Goal: Transaction & Acquisition: Purchase product/service

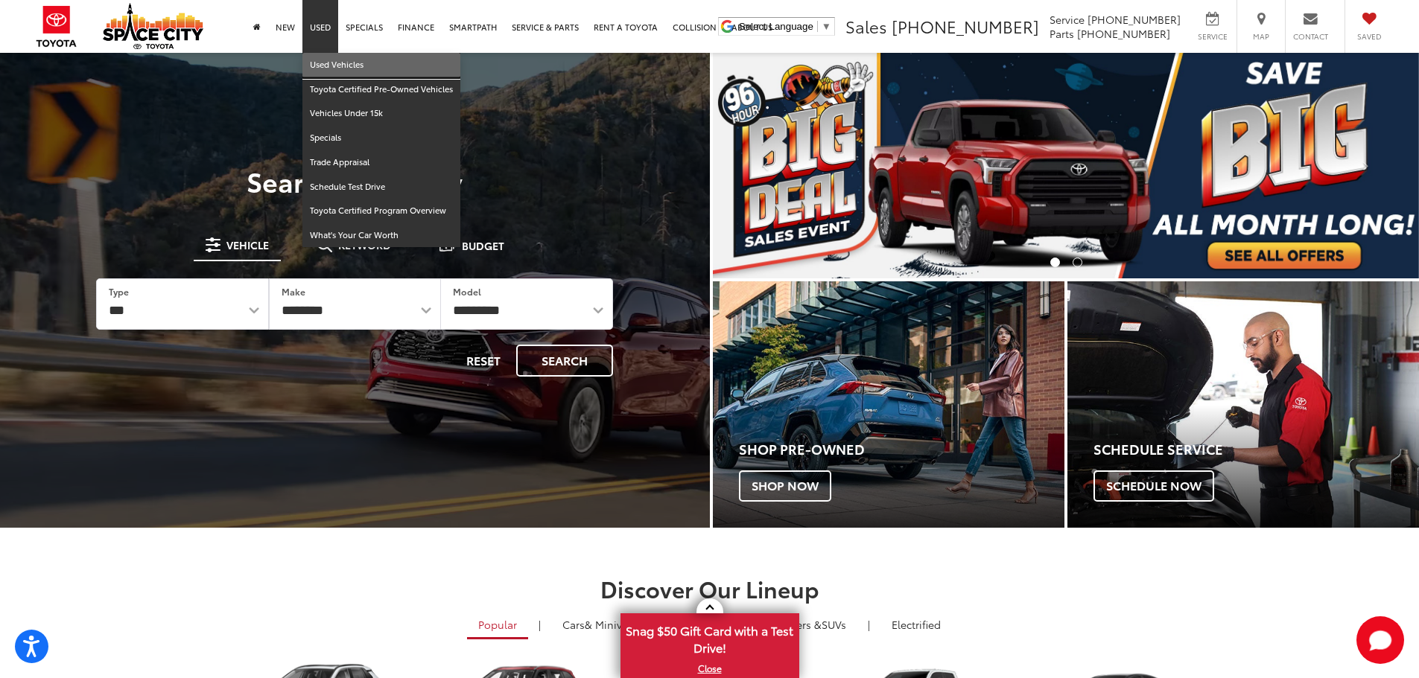
click at [319, 63] on link "Used Vehicles" at bounding box center [381, 65] width 158 height 25
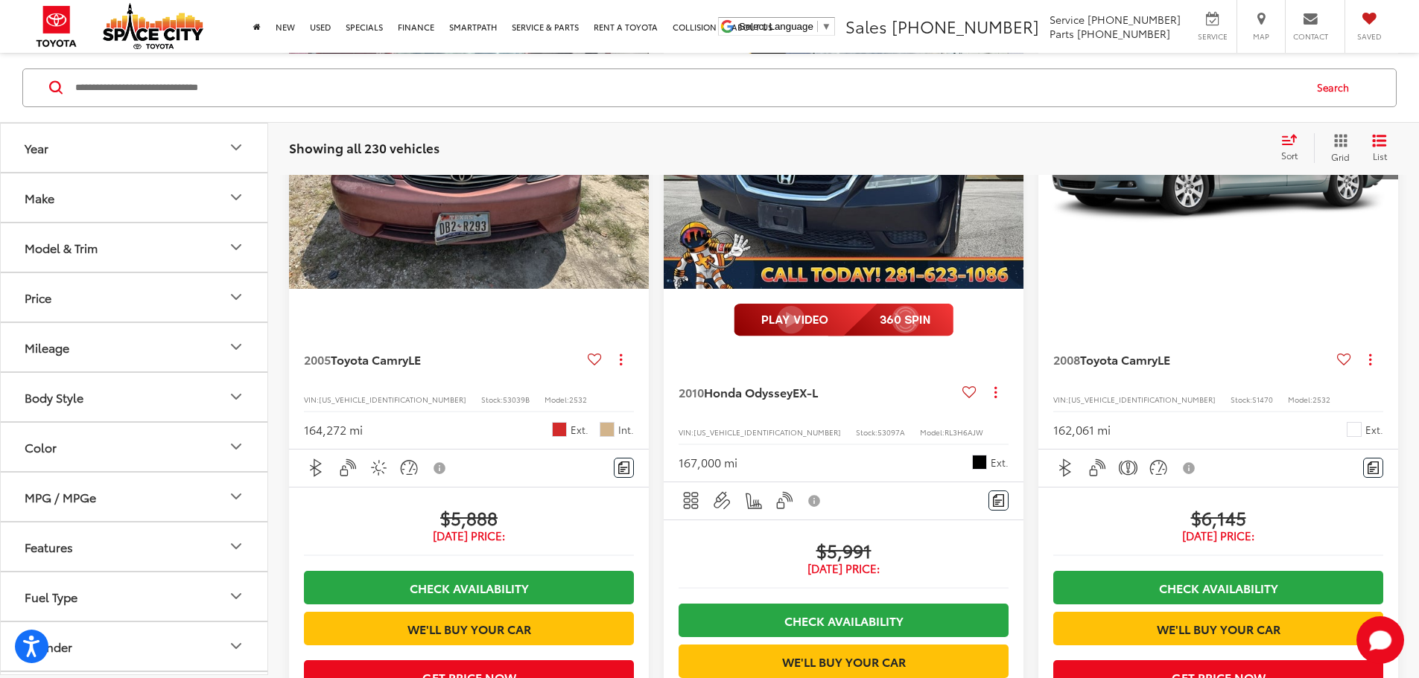
scroll to position [2044, 0]
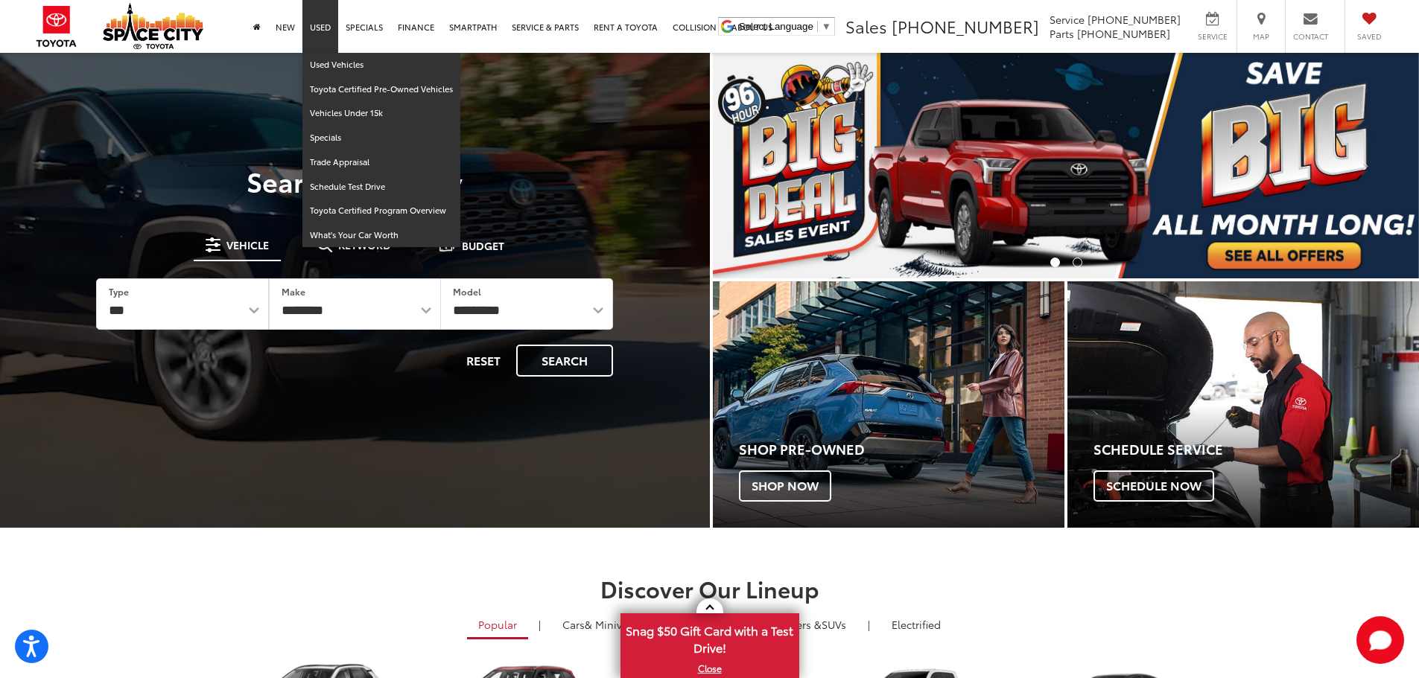
click at [317, 36] on link "Used" at bounding box center [320, 26] width 36 height 53
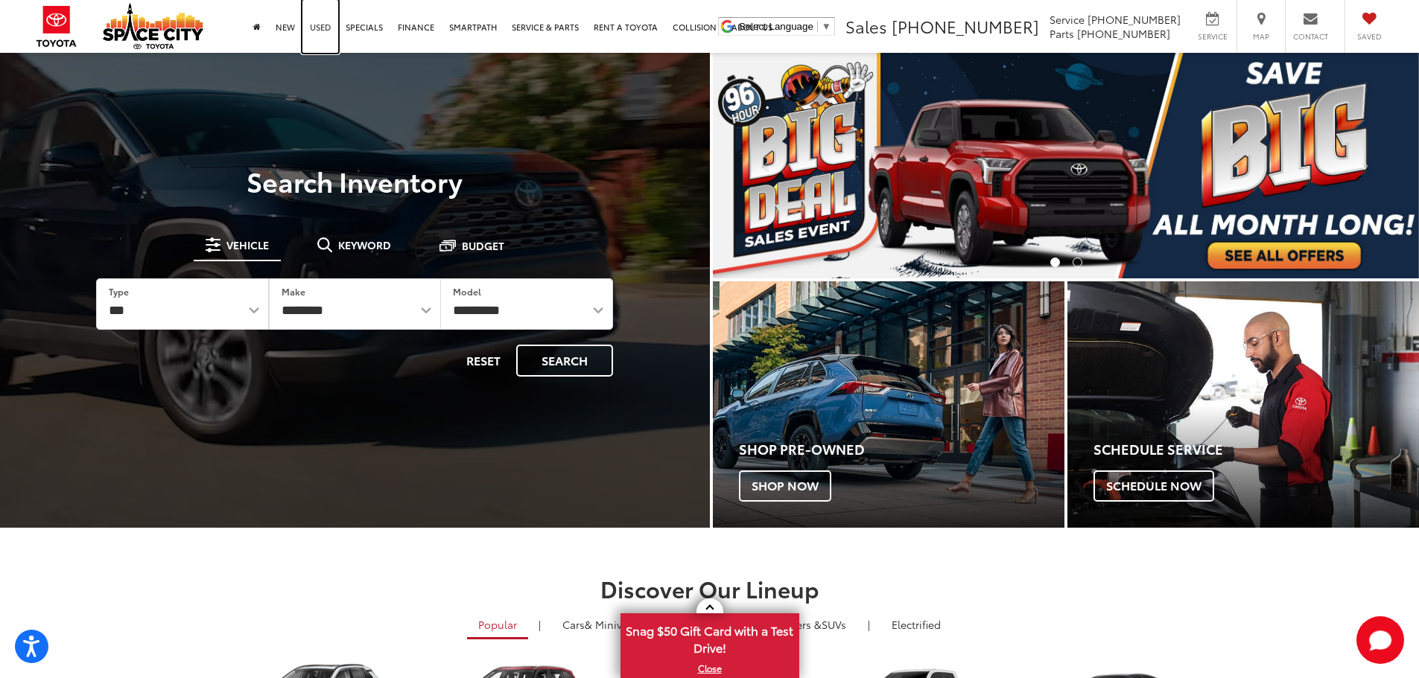
click at [317, 36] on link "Used" at bounding box center [320, 26] width 36 height 53
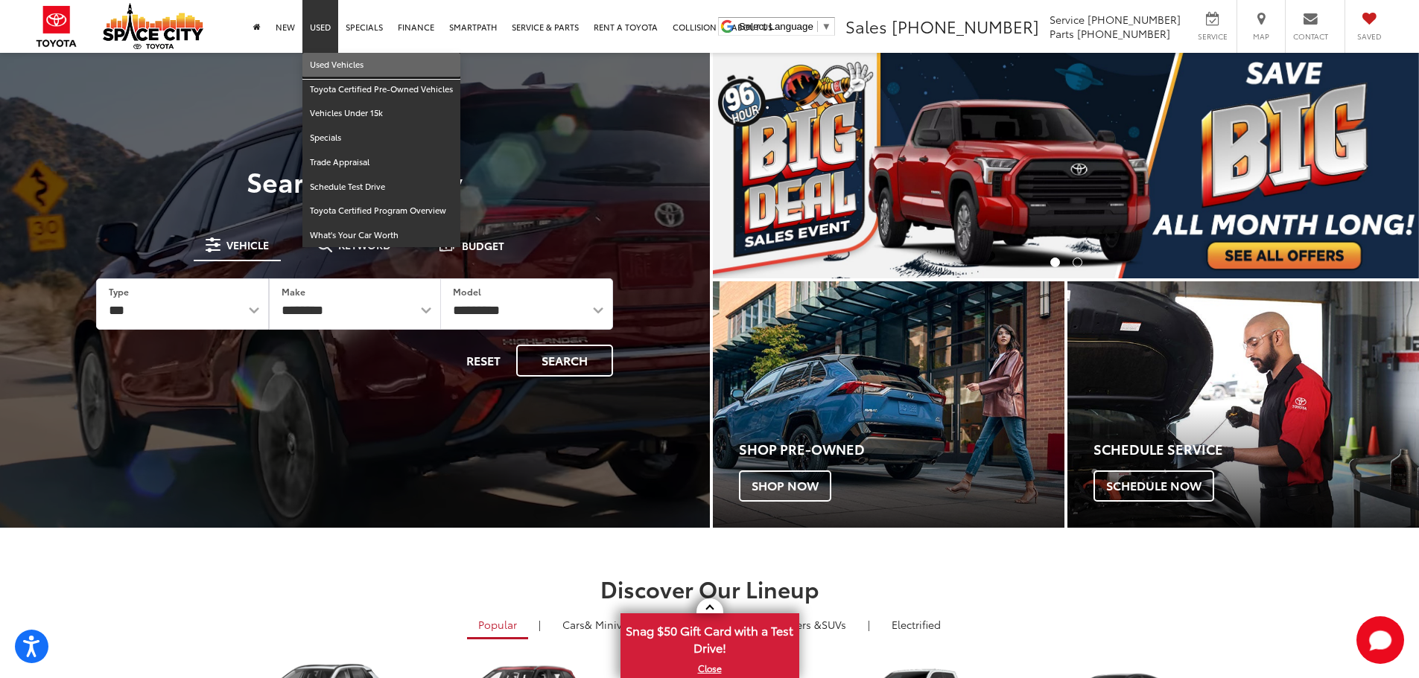
click at [326, 66] on link "Used Vehicles" at bounding box center [381, 65] width 158 height 25
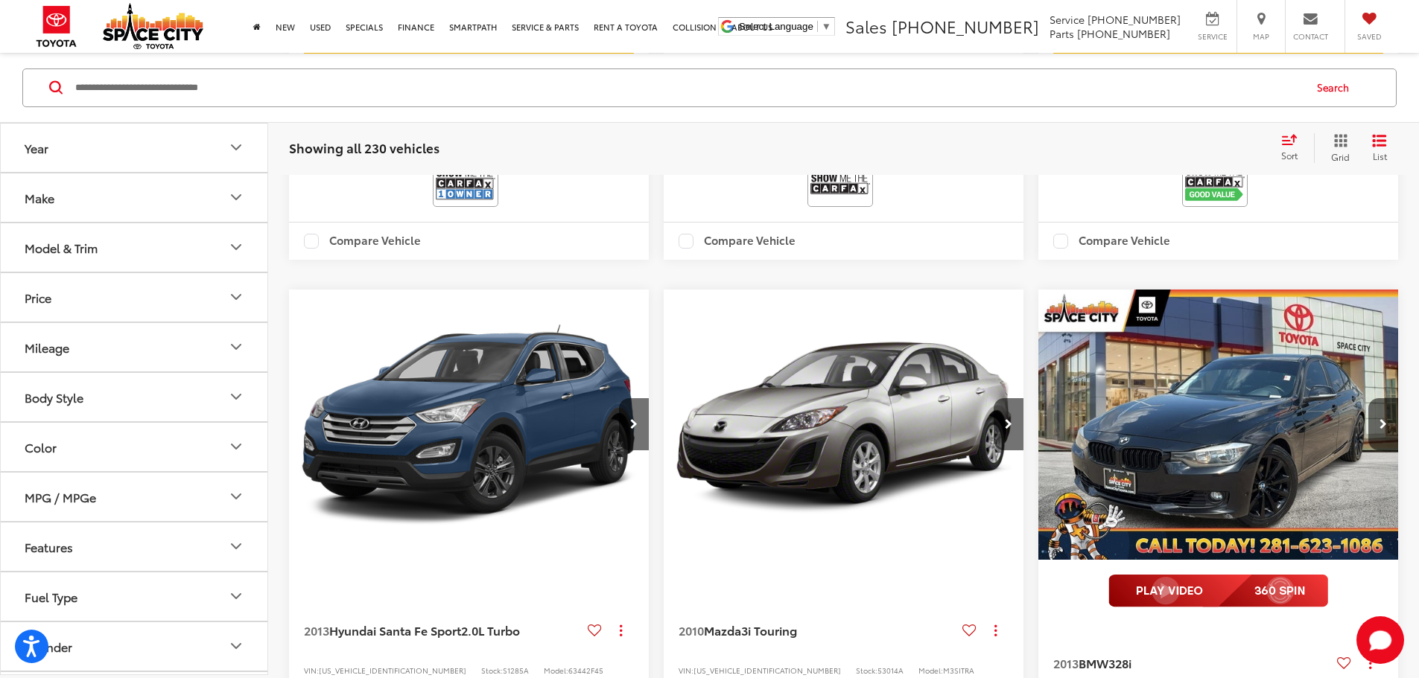
scroll to position [2458, 0]
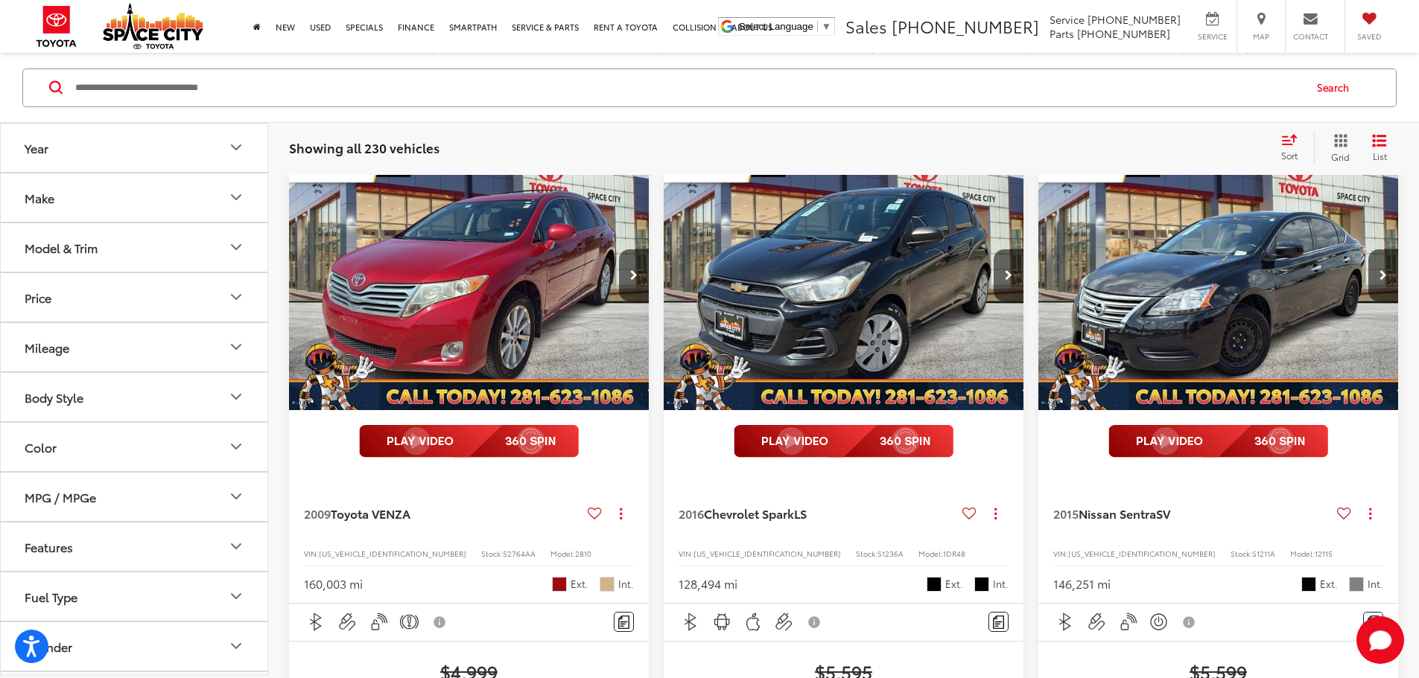
scroll to position [812, 0]
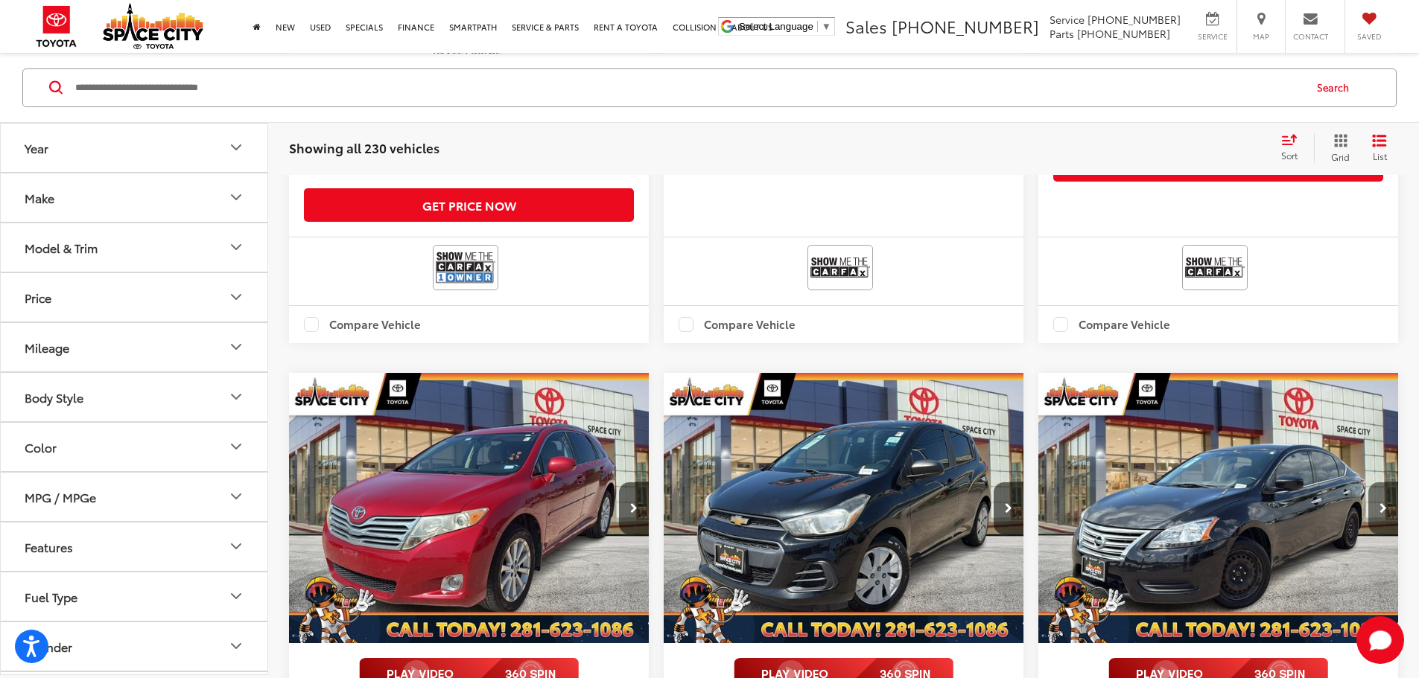
click at [1368, 483] on button "Next image" at bounding box center [1383, 509] width 30 height 52
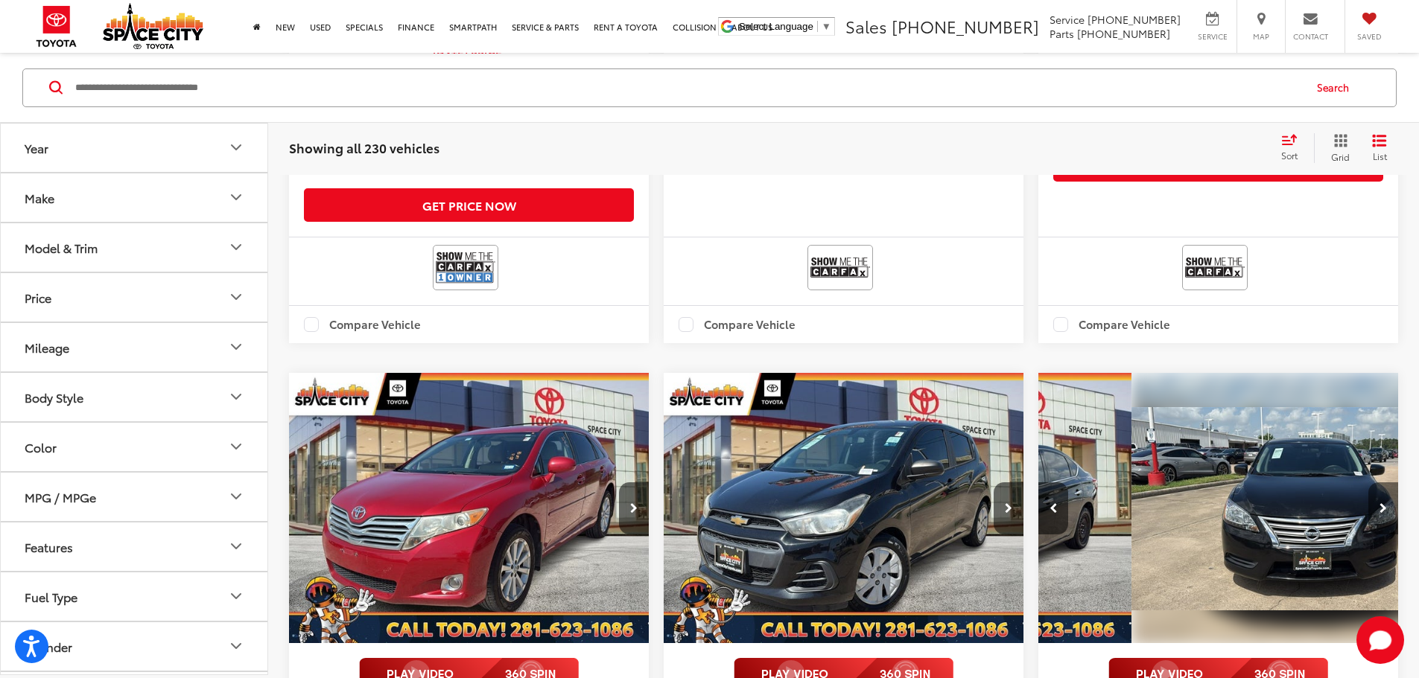
click at [1368, 483] on button "Next image" at bounding box center [1383, 509] width 30 height 52
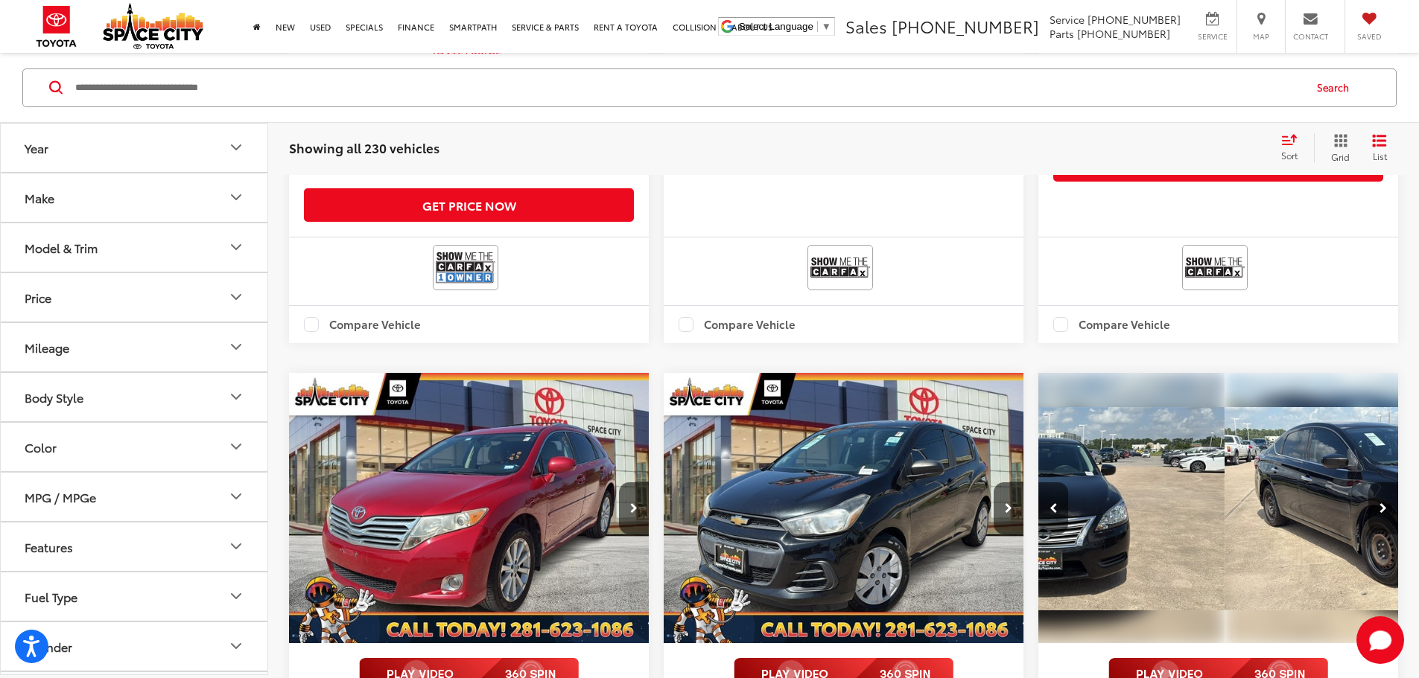
click at [1368, 483] on button "Next image" at bounding box center [1383, 509] width 30 height 52
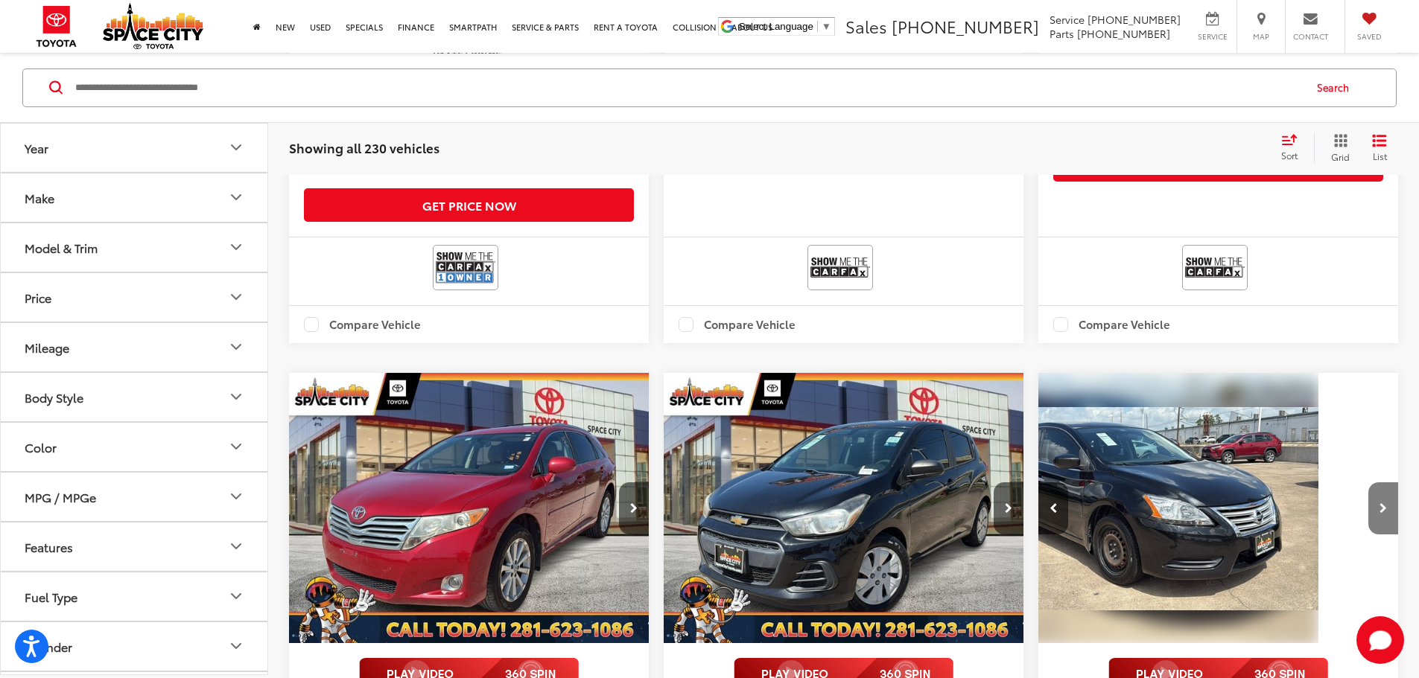
click at [1368, 483] on button "Next image" at bounding box center [1383, 509] width 30 height 52
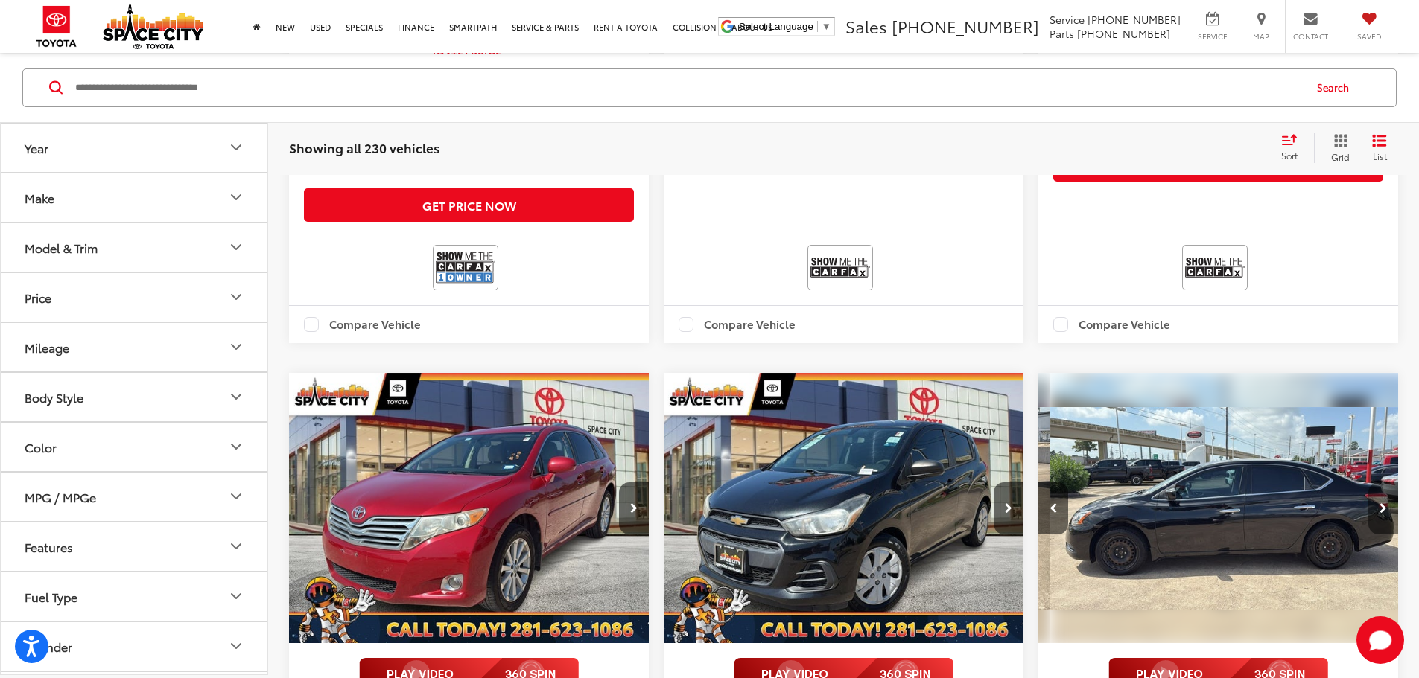
click at [1368, 483] on button "Next image" at bounding box center [1383, 509] width 30 height 52
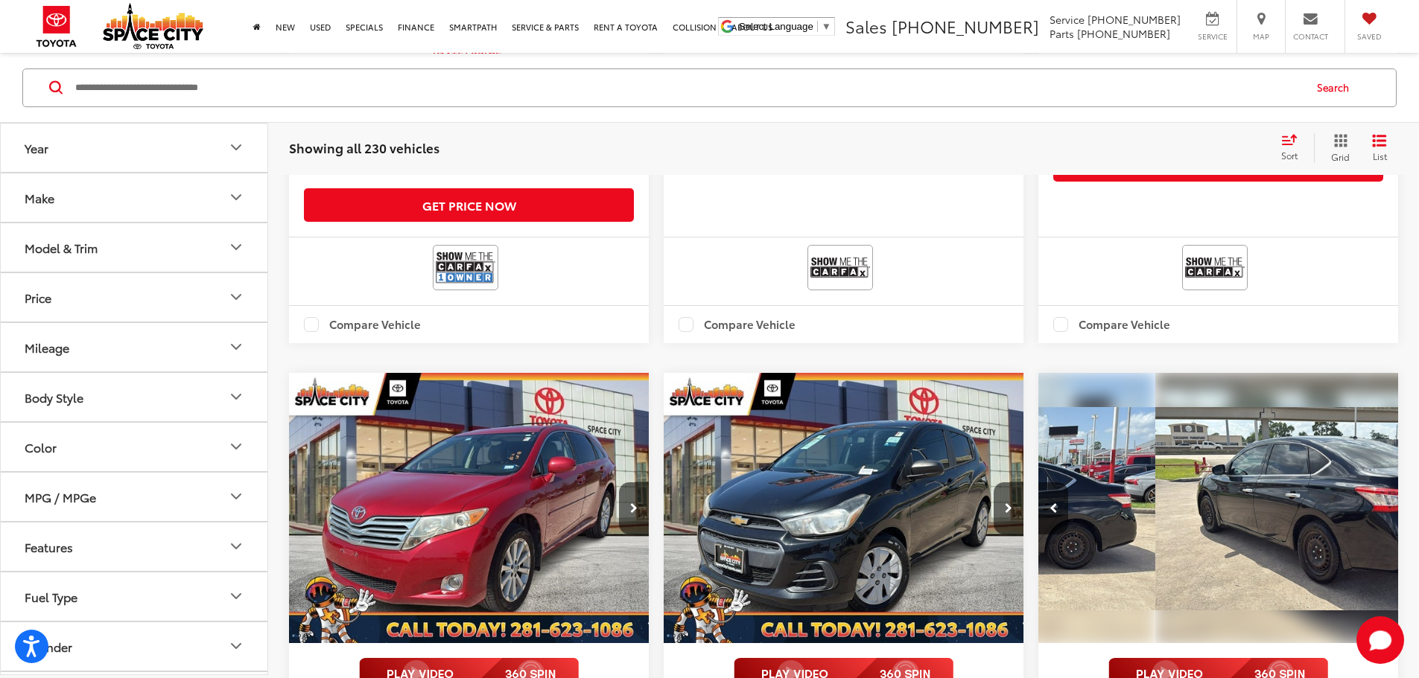
scroll to position [0, 1341]
